Goal: Task Accomplishment & Management: Manage account settings

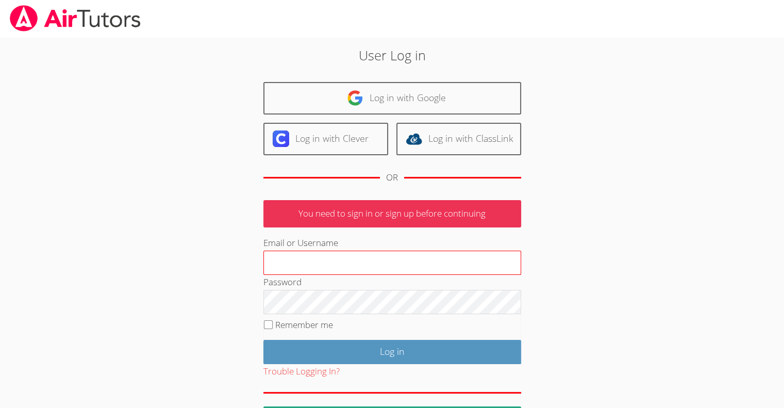
click at [298, 255] on input "Email or Username" at bounding box center [393, 263] width 258 height 25
type input "[EMAIL_ADDRESS][DOMAIN_NAME]"
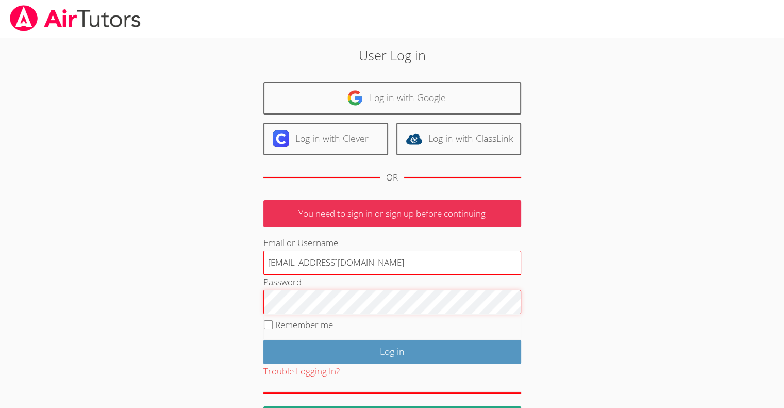
click at [264, 340] on input "Log in" at bounding box center [393, 352] width 258 height 24
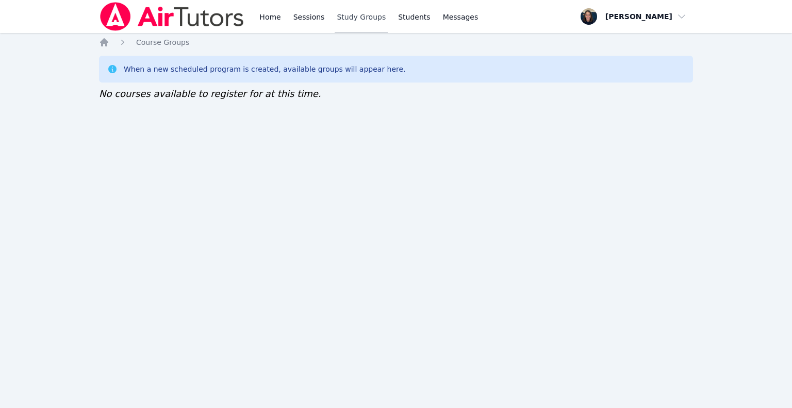
click at [339, 18] on link "Study Groups" at bounding box center [361, 16] width 53 height 33
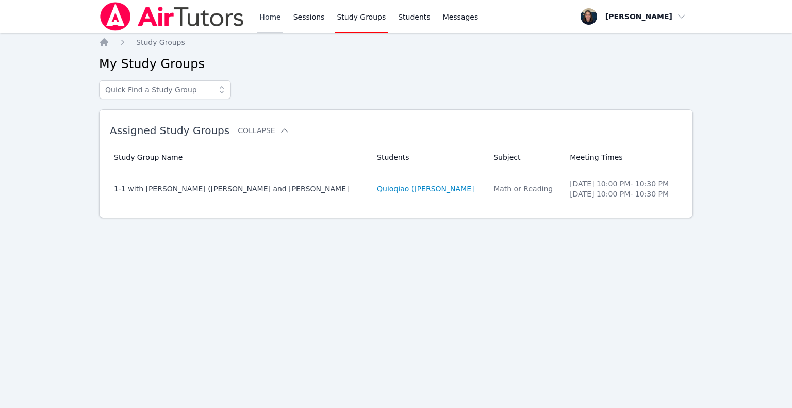
click at [260, 20] on link "Home" at bounding box center [269, 16] width 25 height 33
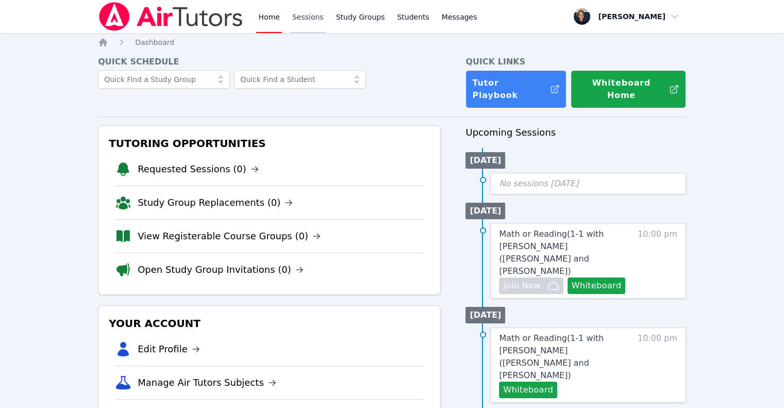
click at [295, 22] on link "Sessions" at bounding box center [308, 16] width 36 height 33
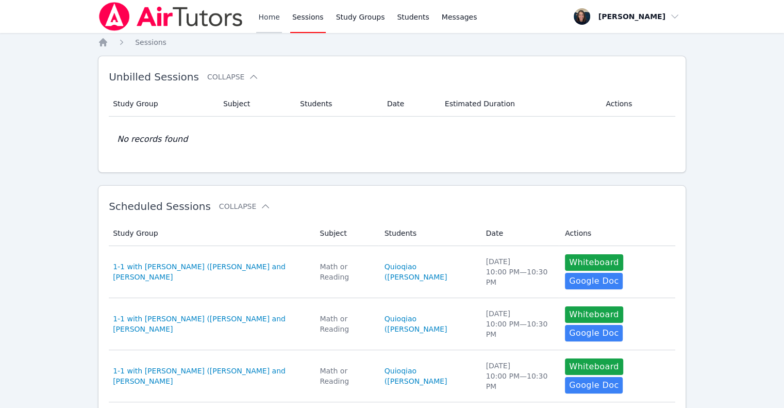
click at [260, 23] on link "Home" at bounding box center [268, 16] width 25 height 33
